Goal: Navigation & Orientation: Find specific page/section

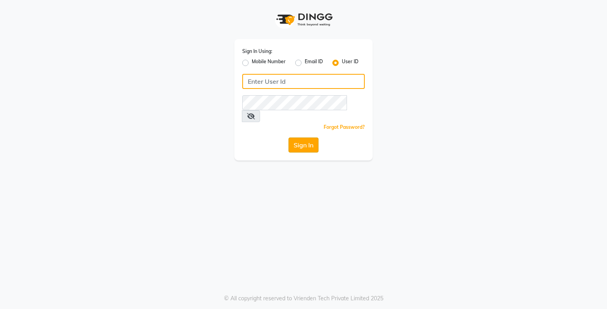
type input "umaaura"
click at [306, 138] on button "Sign In" at bounding box center [304, 145] width 30 height 15
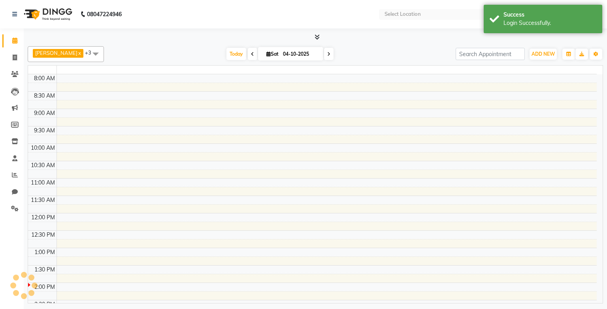
select select "en"
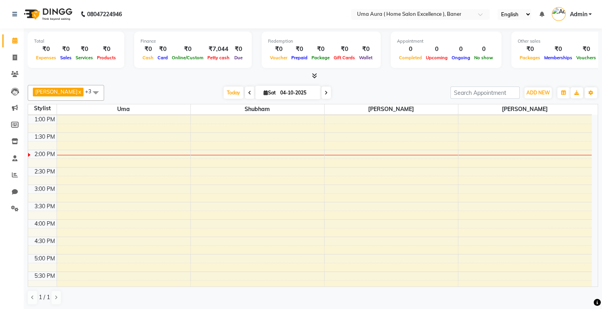
scroll to position [99, 0]
